Goal: Task Accomplishment & Management: Manage account settings

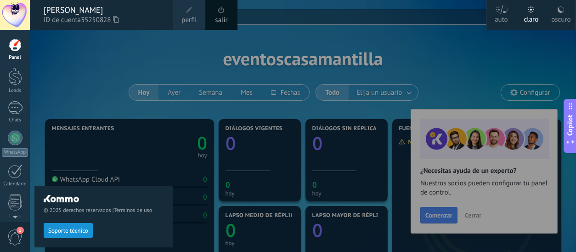
click at [479, 218] on div at bounding box center [318, 126] width 576 height 252
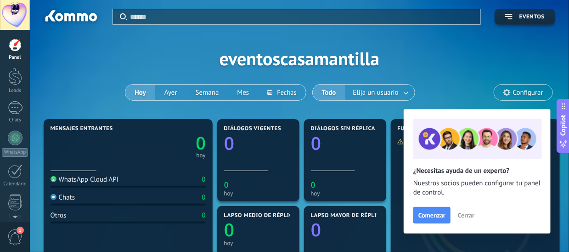
click at [470, 215] on span "Cerrar" at bounding box center [466, 215] width 17 height 6
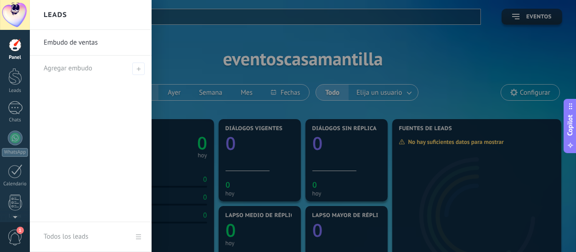
click at [427, 45] on div at bounding box center [318, 126] width 576 height 252
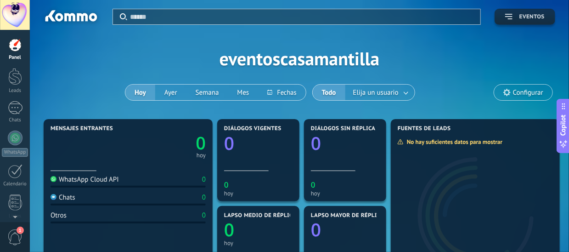
click at [512, 22] on button "Eventos" at bounding box center [525, 17] width 61 height 16
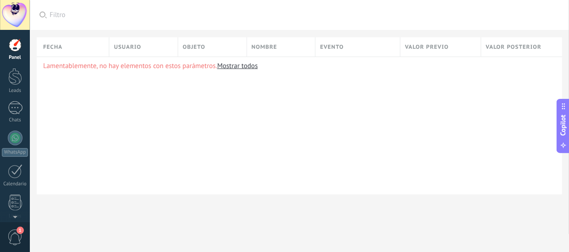
click at [17, 19] on div at bounding box center [15, 15] width 30 height 30
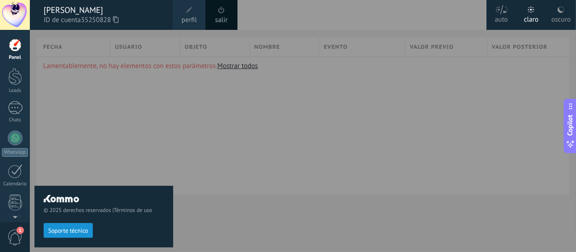
click at [286, 7] on div at bounding box center [318, 126] width 576 height 252
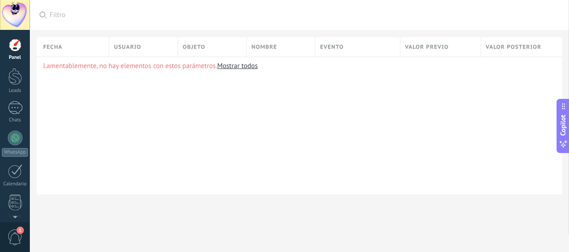
click at [19, 15] on div at bounding box center [15, 15] width 30 height 30
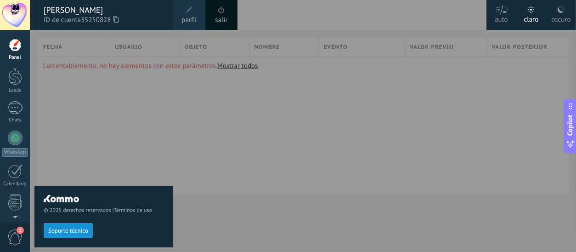
click at [19, 15] on div at bounding box center [15, 15] width 30 height 30
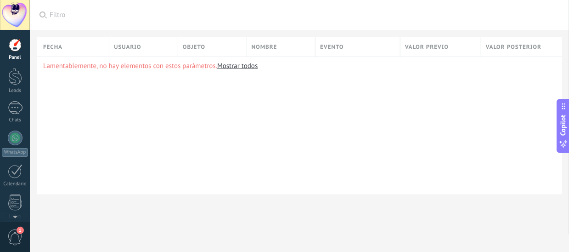
click at [13, 42] on div at bounding box center [15, 45] width 14 height 14
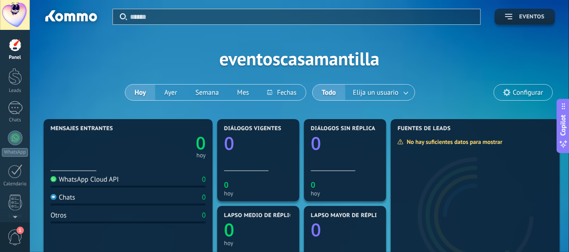
click at [535, 20] on button "Eventos" at bounding box center [525, 17] width 61 height 16
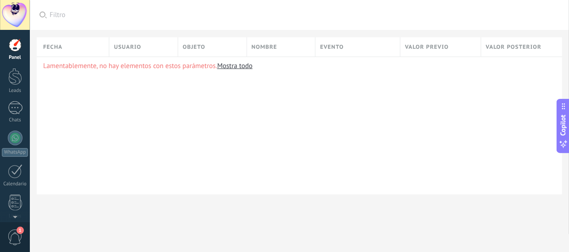
click at [19, 11] on div at bounding box center [15, 15] width 30 height 30
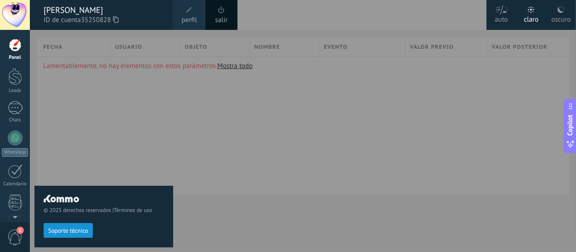
click at [13, 45] on div at bounding box center [15, 45] width 14 height 14
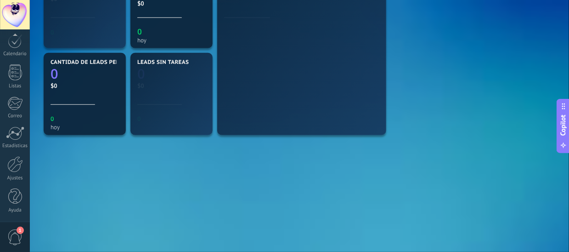
scroll to position [129, 0]
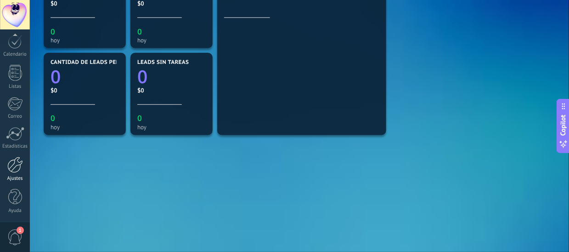
click at [19, 168] on div at bounding box center [15, 165] width 16 height 16
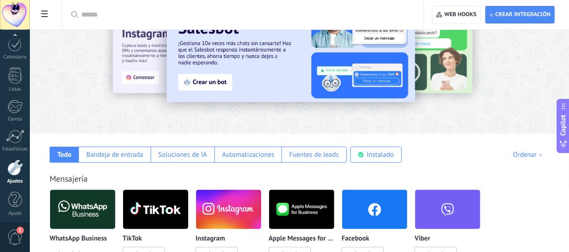
scroll to position [130, 0]
click at [46, 6] on span at bounding box center [45, 15] width 16 height 18
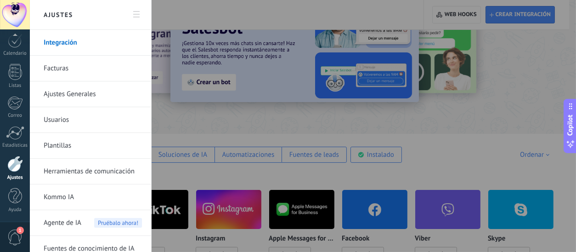
click at [256, 7] on div at bounding box center [288, 126] width 576 height 252
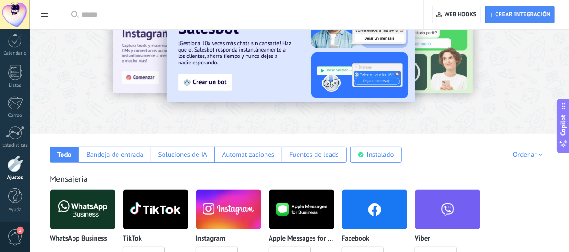
click at [19, 13] on div at bounding box center [15, 15] width 30 height 30
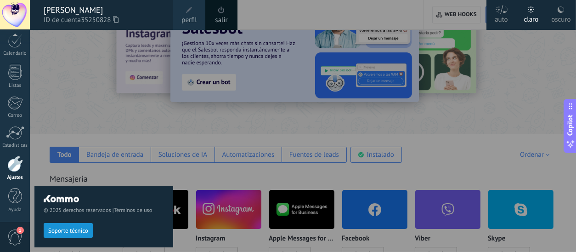
click at [200, 19] on link "perfil" at bounding box center [189, 15] width 32 height 30
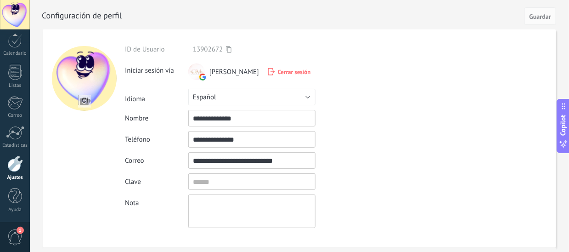
scroll to position [46, 0]
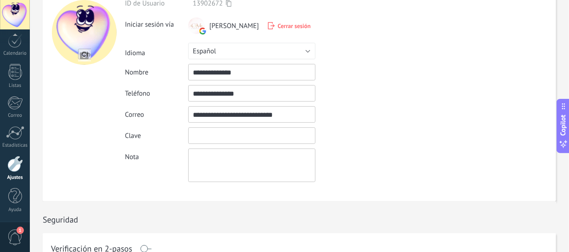
click at [238, 140] on input "textbox" at bounding box center [251, 135] width 127 height 17
drag, startPoint x: 225, startPoint y: 139, endPoint x: 328, endPoint y: 138, distance: 103.3
click at [227, 138] on input "textbox" at bounding box center [251, 135] width 127 height 17
click at [379, 138] on div "Clave" at bounding box center [273, 135] width 297 height 17
drag, startPoint x: 192, startPoint y: 136, endPoint x: 261, endPoint y: 135, distance: 68.9
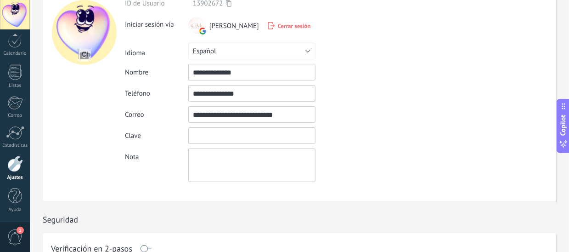
click at [253, 135] on input "textbox" at bounding box center [251, 135] width 127 height 17
click at [370, 140] on div "Clave" at bounding box center [273, 135] width 297 height 17
click at [265, 166] on textarea at bounding box center [251, 165] width 127 height 34
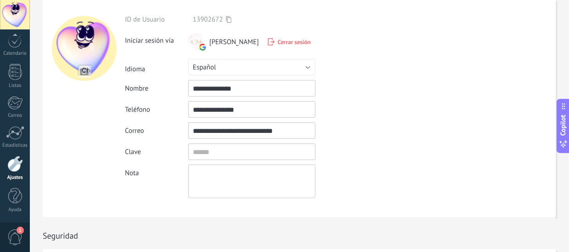
scroll to position [0, 0]
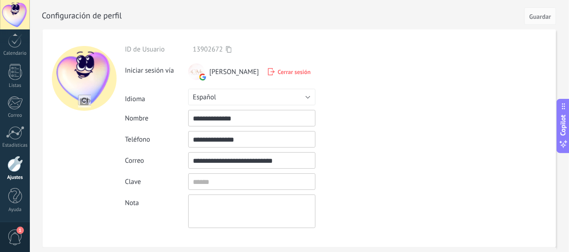
click at [287, 73] on span "Cerrar sesión" at bounding box center [294, 72] width 33 height 8
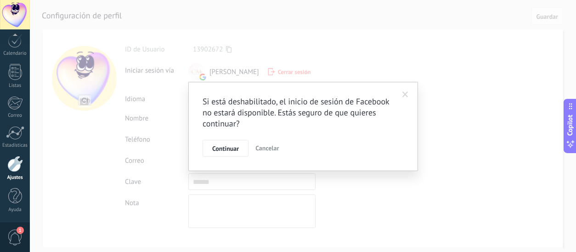
drag, startPoint x: 218, startPoint y: 151, endPoint x: 278, endPoint y: 159, distance: 60.7
click at [278, 163] on div "Si está deshabilitado, el inicio de sesión de Facebook no estará disponible. Es…" at bounding box center [303, 127] width 230 height 90
click at [269, 146] on span "Cancelar" at bounding box center [266, 148] width 23 height 8
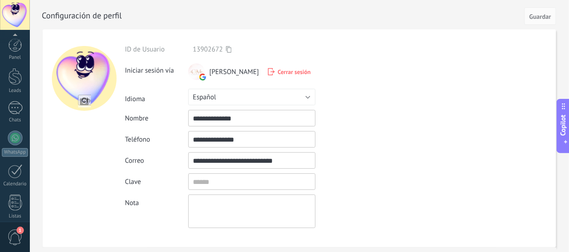
scroll to position [130, 0]
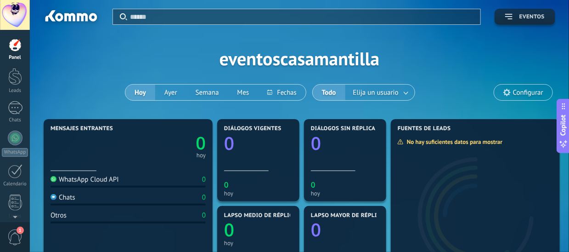
click at [519, 16] on span "Eventos" at bounding box center [524, 17] width 39 height 6
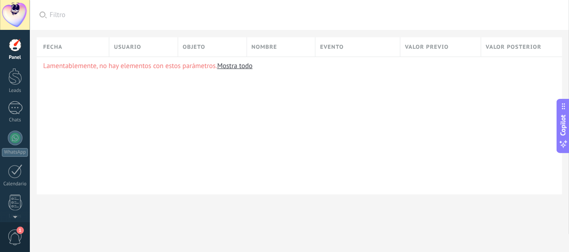
click at [12, 12] on div at bounding box center [15, 15] width 30 height 30
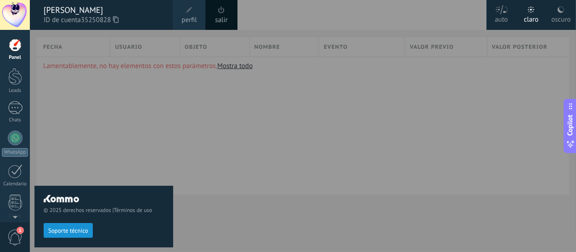
click at [16, 52] on link "Panel" at bounding box center [15, 49] width 30 height 22
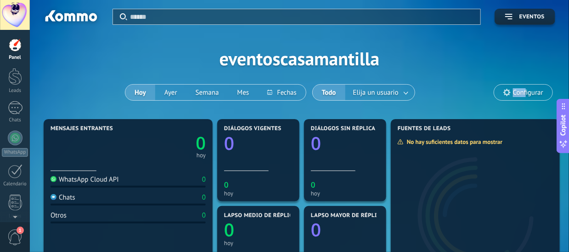
drag, startPoint x: 526, startPoint y: 92, endPoint x: 423, endPoint y: 89, distance: 102.4
click at [440, 89] on div "Aplicar Eventos eventoscasamantilla [DATE] [DATE] Semana Mes Todo Elija un usua…" at bounding box center [300, 58] width 512 height 117
click at [406, 91] on link at bounding box center [406, 92] width 17 height 15
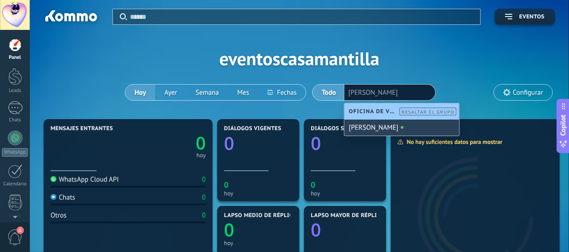
click at [382, 130] on div "[PERSON_NAME]" at bounding box center [401, 127] width 115 height 16
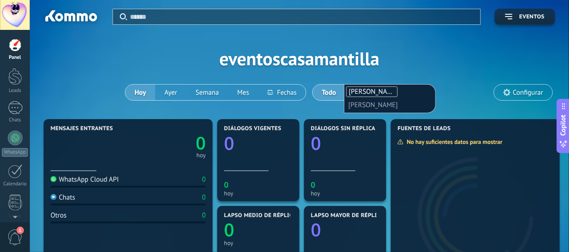
click at [516, 97] on span "Configurar" at bounding box center [523, 92] width 58 height 16
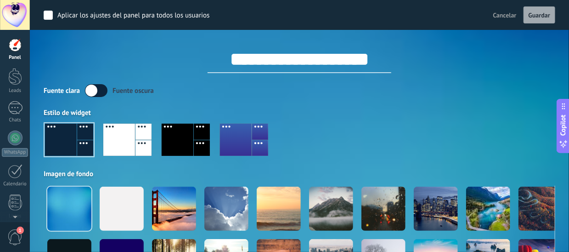
click at [516, 18] on span "Cancelar" at bounding box center [504, 15] width 23 height 8
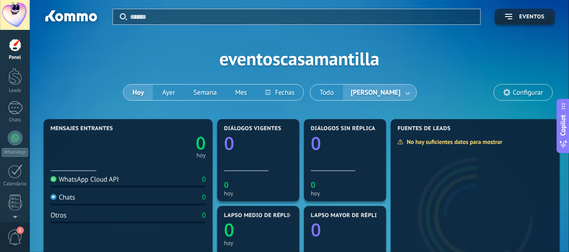
click at [408, 92] on link at bounding box center [408, 92] width 17 height 15
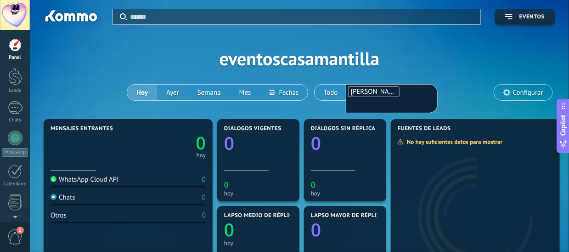
click at [412, 61] on div "Aplicar Eventos eventoscasamantilla [DATE] [DATE] Semana Mes Todo [PERSON_NAME]…" at bounding box center [300, 58] width 512 height 117
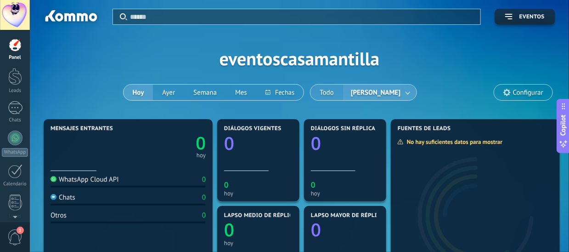
click at [329, 93] on button "Todo" at bounding box center [326, 92] width 33 height 16
click at [135, 91] on button "Hoy" at bounding box center [140, 92] width 30 height 16
